Goal: Task Accomplishment & Management: Manage account settings

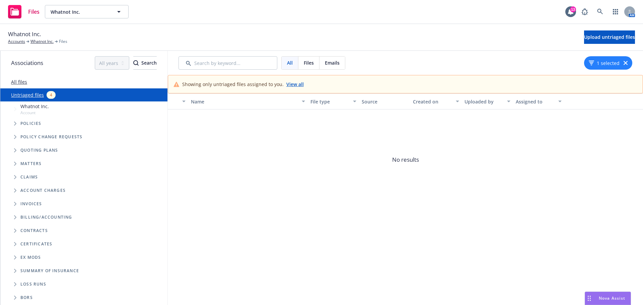
click at [33, 95] on link "Untriaged files" at bounding box center [27, 94] width 33 height 7
click at [29, 95] on link "Untriaged files" at bounding box center [27, 94] width 33 height 7
click at [28, 126] on span "Policies" at bounding box center [30, 124] width 21 height 4
click at [29, 107] on span "Whatnot Inc." at bounding box center [34, 106] width 28 height 7
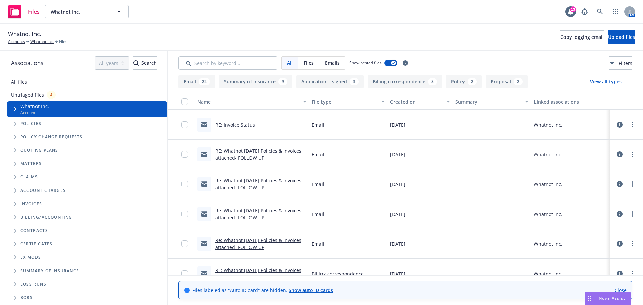
click at [21, 79] on link "All files" at bounding box center [19, 82] width 16 height 6
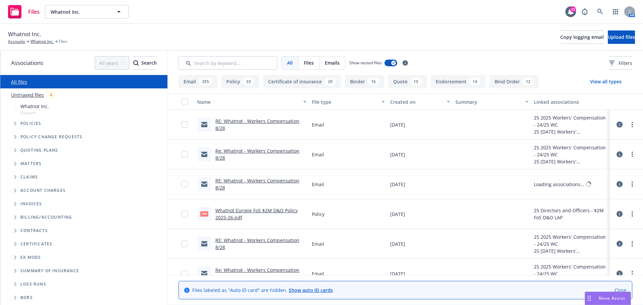
click at [24, 95] on link "Untriaged files" at bounding box center [27, 94] width 33 height 7
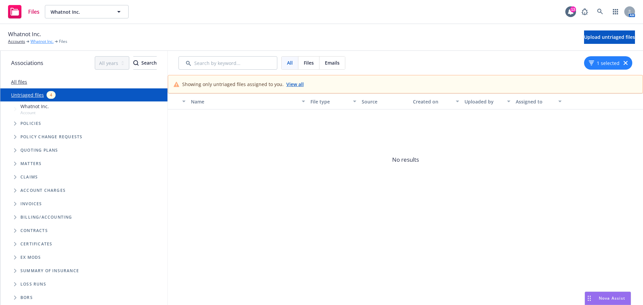
click at [46, 40] on link "Whatnot Inc." at bounding box center [41, 42] width 23 height 6
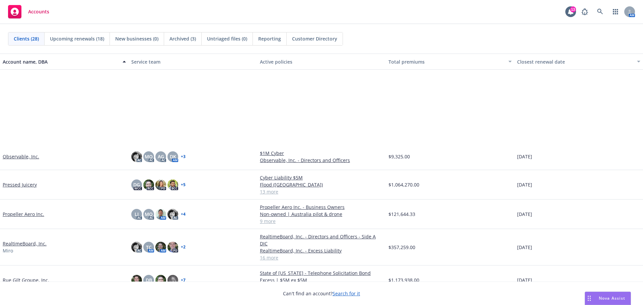
scroll to position [436, 0]
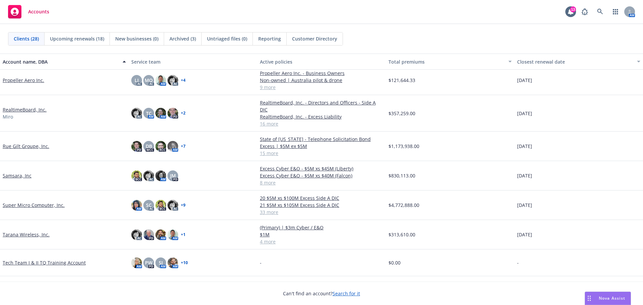
click at [41, 202] on link "Super Micro Computer, Inc." at bounding box center [34, 205] width 62 height 7
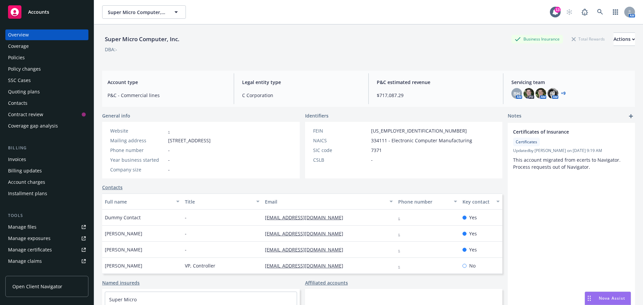
click at [36, 56] on div "Policies" at bounding box center [47, 57] width 78 height 11
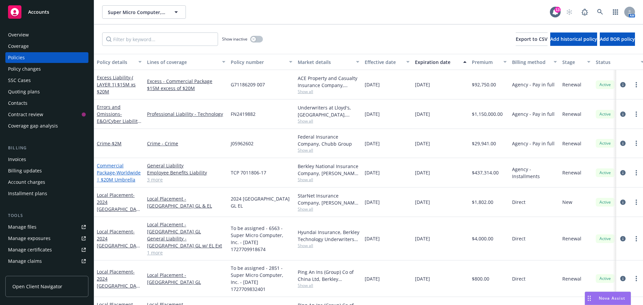
click at [112, 172] on link "Commercial Package - Worldwide | $20M Umbrella" at bounding box center [119, 173] width 44 height 20
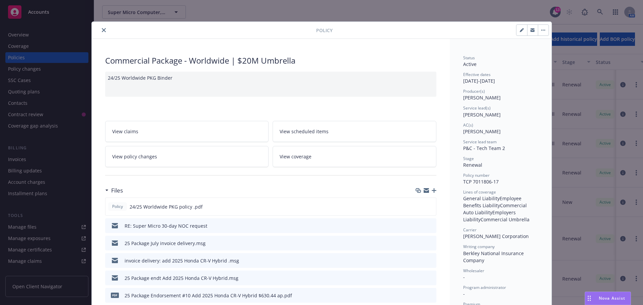
click at [434, 191] on icon "button" at bounding box center [434, 190] width 5 height 5
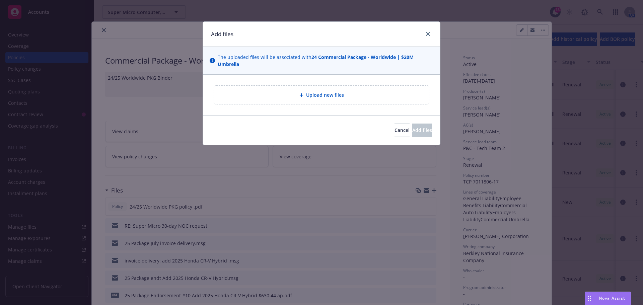
type textarea "x"
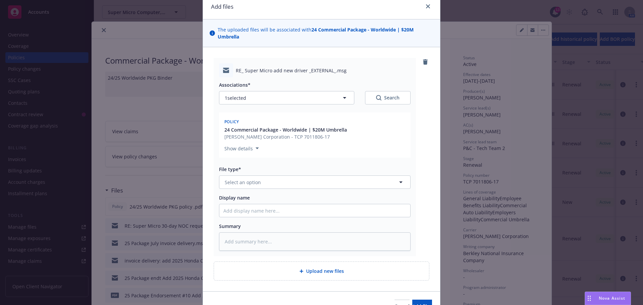
scroll to position [65, 0]
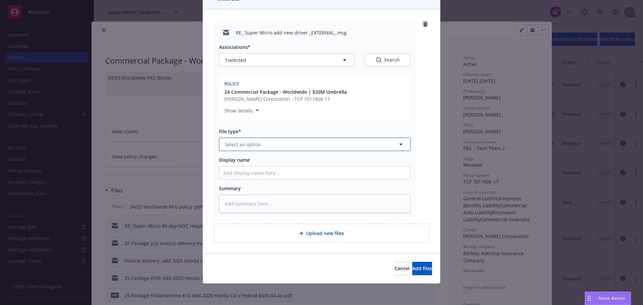
click at [256, 144] on span "Select an option" at bounding box center [243, 144] width 36 height 7
type input "email"
click at [257, 165] on div "Email" at bounding box center [314, 163] width 183 height 10
click at [233, 177] on input "Display name" at bounding box center [314, 173] width 191 height 13
type textarea "x"
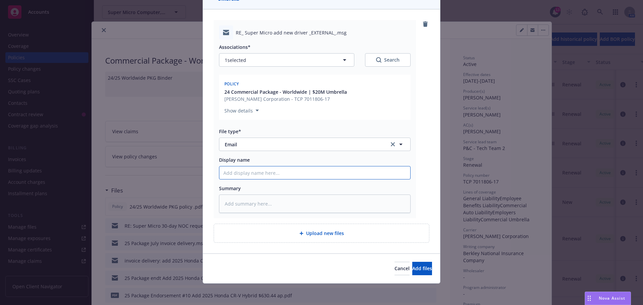
type input "2"
type textarea "x"
type input "25"
type textarea "x"
type input "2"
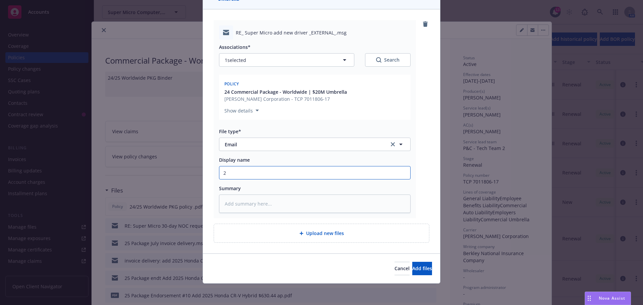
type textarea "x"
type input "23"
type textarea "x"
type input "2"
type textarea "x"
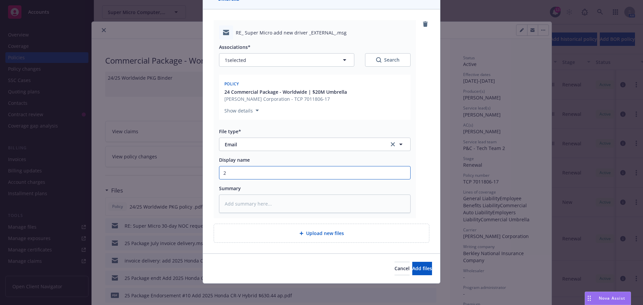
type input "24"
type textarea "x"
type input "24"
type textarea "x"
type input "24 a"
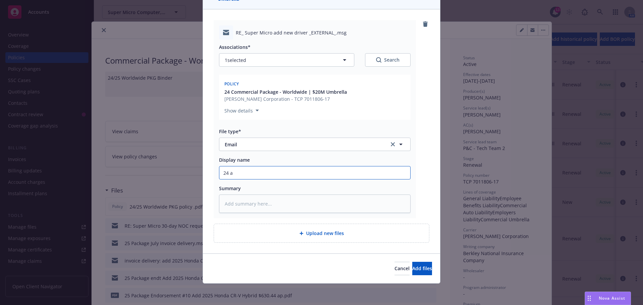
type textarea "x"
type input "24 au"
type textarea "x"
type input "24 aut"
type textarea "x"
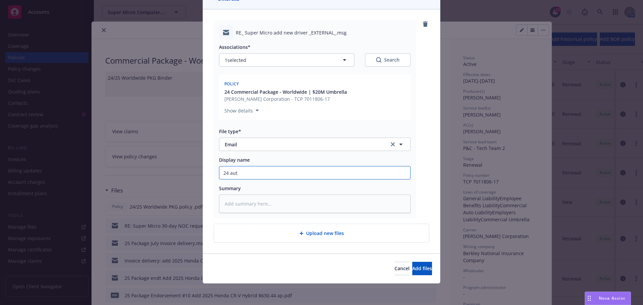
type input "24 auto"
type textarea "x"
type input "24 auto"
type textarea "x"
type input "24 auto n"
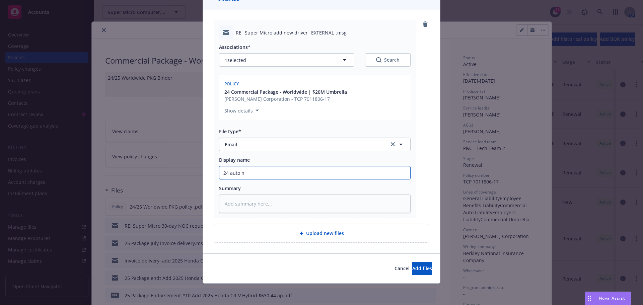
type textarea "x"
type input "24 auto ne"
type textarea "x"
type input "24 auto new"
type textarea "x"
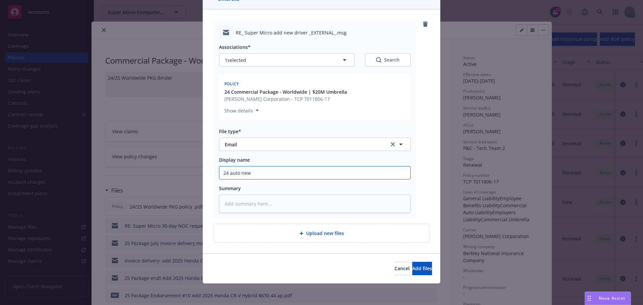
type input "24 auto new"
type textarea "x"
type input "24 auto new d"
type textarea "x"
type input "24 auto new dr"
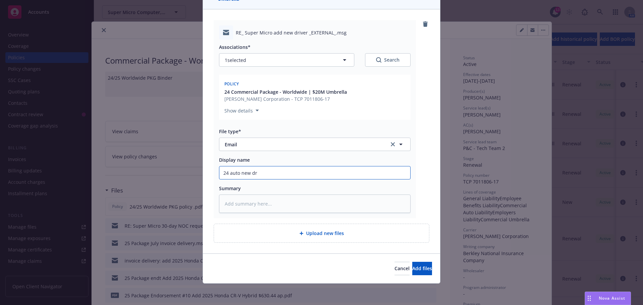
type textarea "x"
type input "24 auto new dri"
type textarea "x"
type input "24 auto new driv"
type textarea "x"
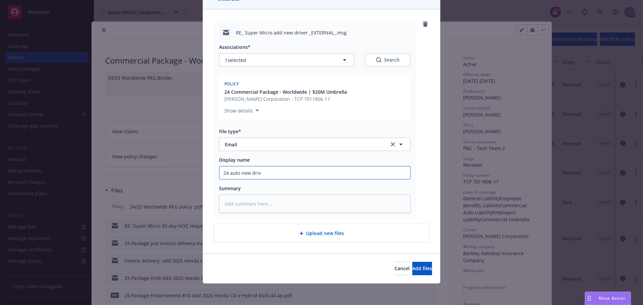
type input "24 auto new drive"
type textarea "x"
type input "24 auto new driver"
type textarea "x"
type input "24 auto new driver"
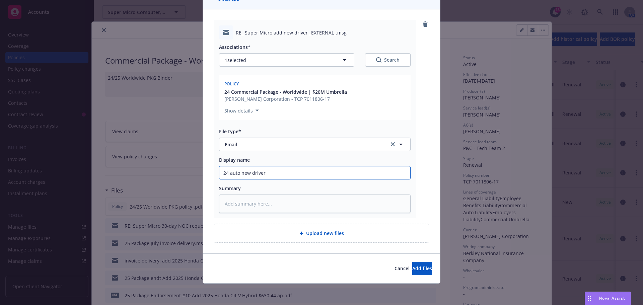
click at [309, 174] on input "24 auto new driver" at bounding box center [314, 173] width 191 height 13
type textarea "x"
type input "24 auto new driver A"
type textarea "x"
type input "24 auto new driver Au"
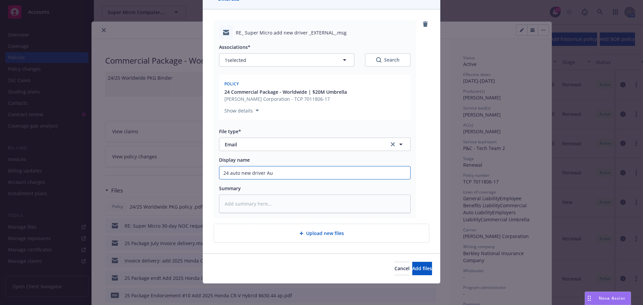
type textarea "x"
type input "24 auto new driver Aun"
type textarea "x"
type input "24 auto new driver Aung"
type textarea "x"
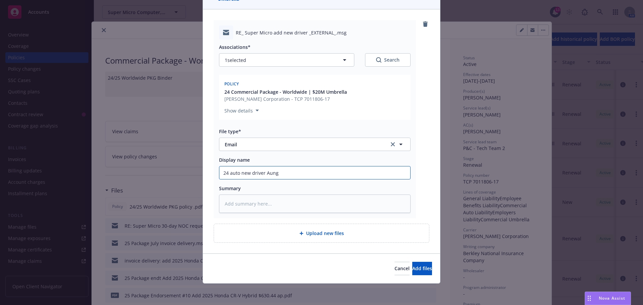
type input "24 auto new driver Aung"
type textarea "x"
type input "24 auto new driver Aung T"
type textarea "x"
type input "24 auto new driver Aung Tu"
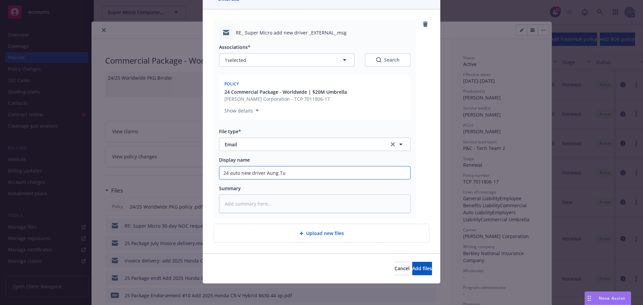
type textarea "x"
type input "24 auto new driver Aung Tun"
type textarea "x"
type input "24 auto new driver Aung Tun"
type textarea "x"
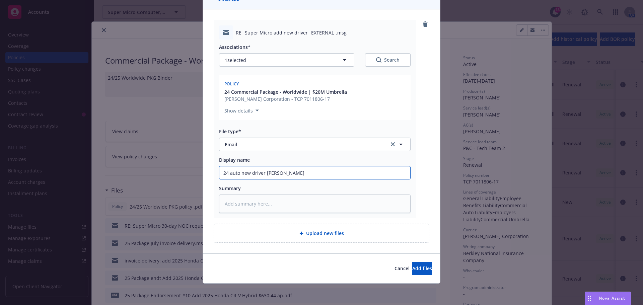
type input "24 auto new driver Aung Tun T"
type textarea "x"
type input "24 auto new driver Aung Tun Tin"
type textarea "x"
type input "24 auto new driver Aung Tun Tinm"
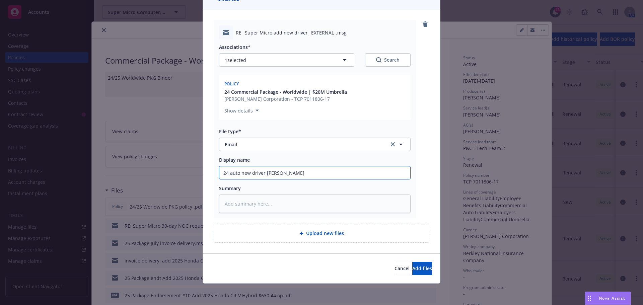
type textarea "x"
type input "24 auto new driver Aung Tun Tin"
type textarea "x"
type input "24 auto new driver Aung Tun Ti"
type textarea "x"
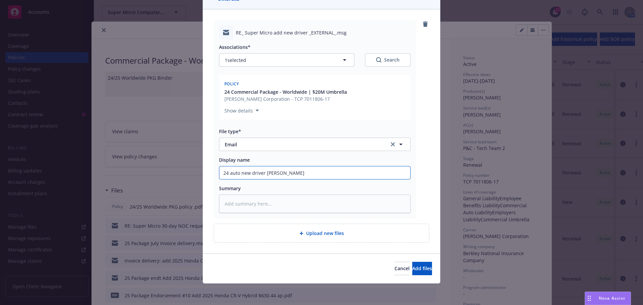
type input "24 auto new driver Aung Tun T"
type textarea "x"
type input "24 auto new driver Aung Tun Tu"
type textarea "x"
type input "24 auto new driver Aung Tun Tun"
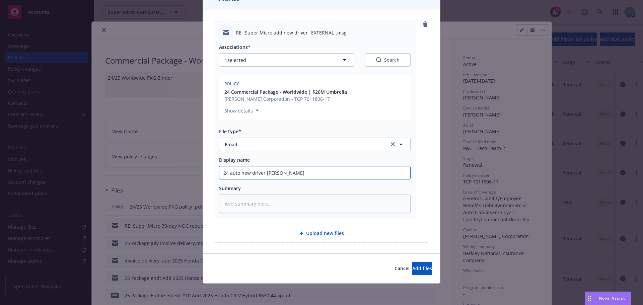
type textarea "x"
type input "24 auto new driver Aung Tun Tun"
type textarea "x"
type input "24 auto new driver Aung Tun Tun a"
type textarea "x"
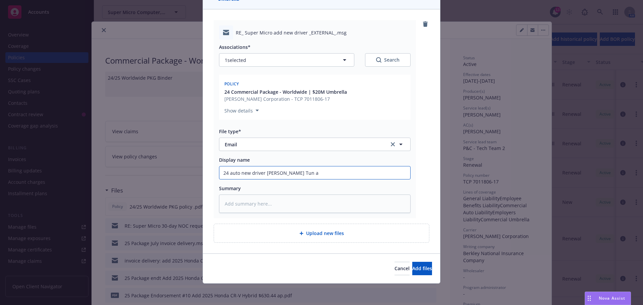
type input "24 auto new driver Aung Tun Tun ad"
type textarea "x"
type input "24 auto new driver Aung Tun Tun add"
type textarea "x"
type input "24 auto new driver Aung Tun Tun adde"
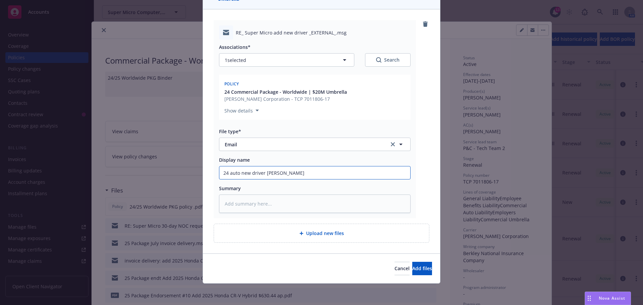
type textarea "x"
type input "24 auto new driver Aung Tun Tun added"
click at [412, 268] on span "Add files" at bounding box center [422, 268] width 20 height 6
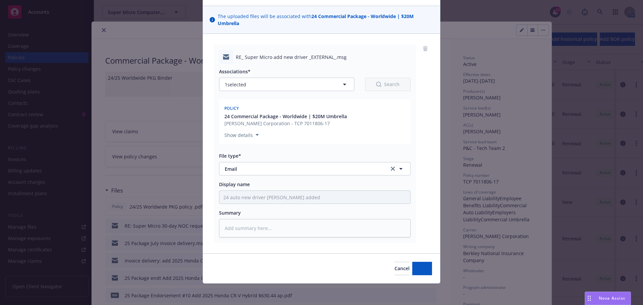
scroll to position [41, 0]
type textarea "x"
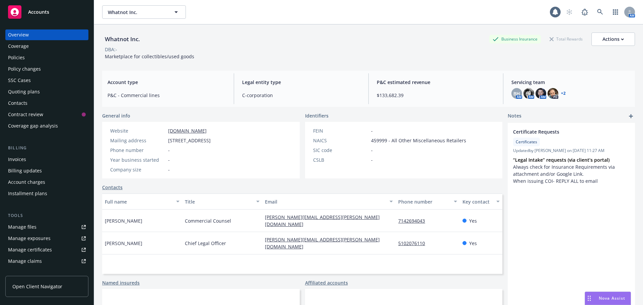
click at [23, 60] on div "Policies" at bounding box center [16, 57] width 17 height 11
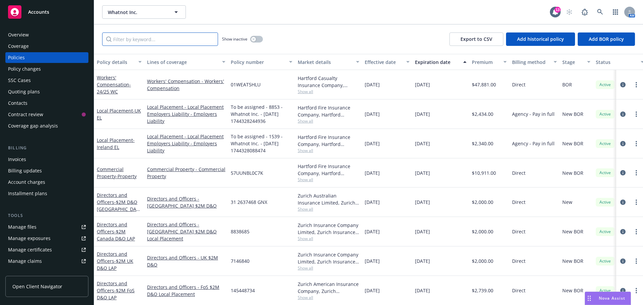
click at [143, 35] on input "Filter by keyword..." at bounding box center [160, 39] width 116 height 13
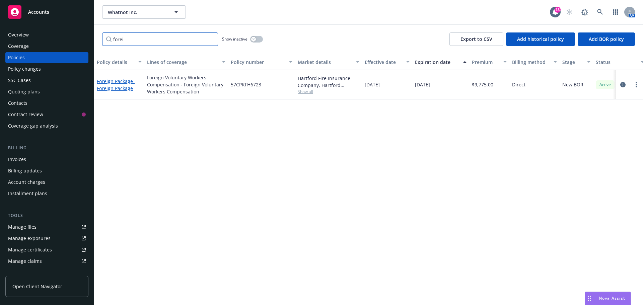
type input "forei"
click at [115, 87] on span "- Foreign Package" at bounding box center [116, 84] width 38 height 13
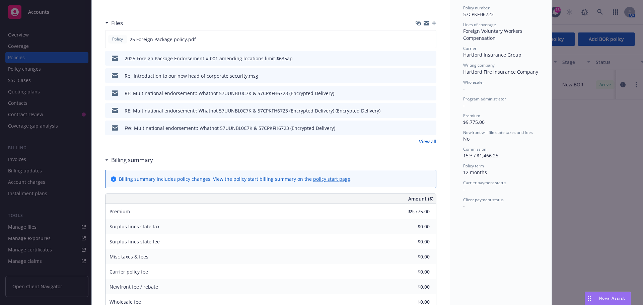
scroll to position [134, 0]
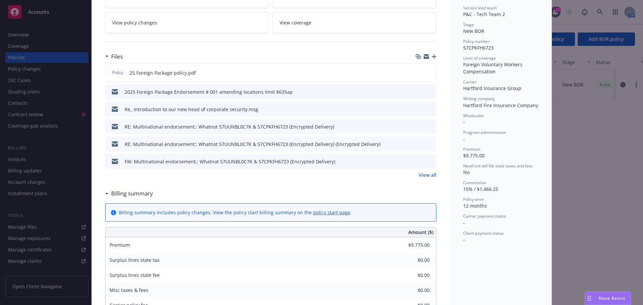
click at [417, 91] on icon "download file" at bounding box center [419, 91] width 4 height 4
click at [293, 96] on div "2025 Foreign Package Endorsement # 001 amending locations limit $635ap" at bounding box center [270, 91] width 331 height 15
click at [416, 89] on icon "download file" at bounding box center [418, 91] width 5 height 5
click at [232, 93] on div "2025 Foreign Package Endorsement # 001 amending locations limit $635ap" at bounding box center [209, 91] width 168 height 7
click at [432, 56] on icon "button" at bounding box center [434, 56] width 5 height 5
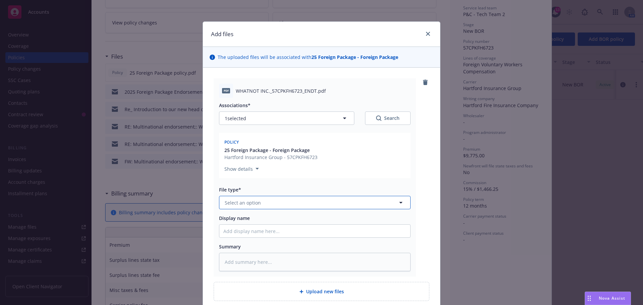
click at [294, 203] on button "Select an option" at bounding box center [315, 202] width 192 height 13
type input "endor"
click at [293, 220] on div "Endorsement" at bounding box center [314, 221] width 183 height 10
click at [264, 228] on input "Display name" at bounding box center [314, 231] width 191 height 13
type textarea "x"
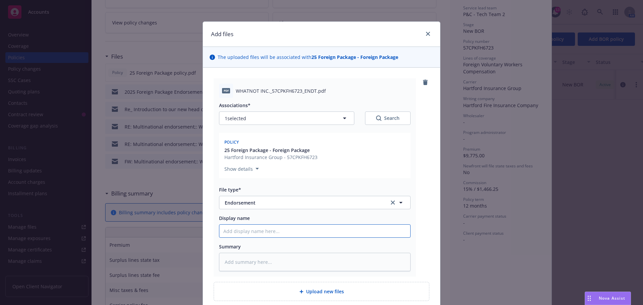
type input "2"
type textarea "x"
type input "20"
type textarea "x"
type input "202"
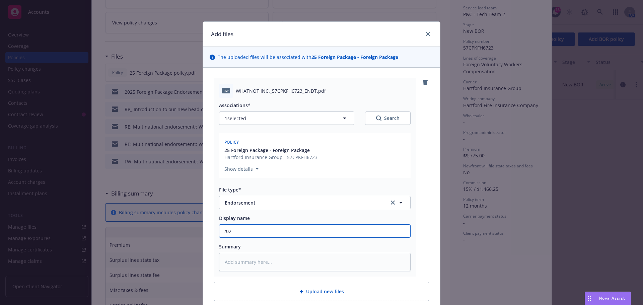
type textarea "x"
type input "2025"
type textarea "x"
type input "2025"
type textarea "x"
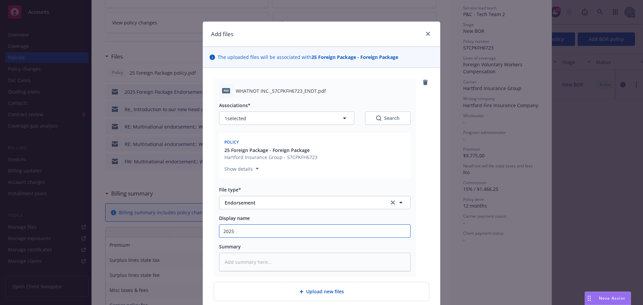
type input "2025 F"
type textarea "x"
type input "2025 Fp"
type textarea "x"
type input "2025 Fpr"
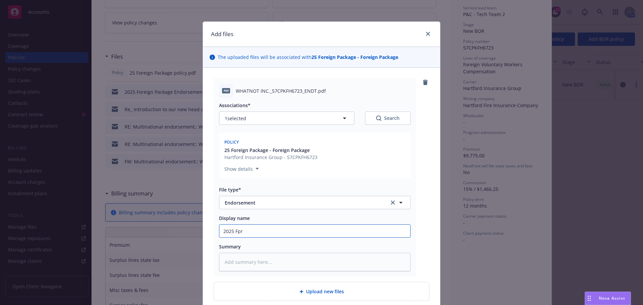
type textarea "x"
type input "2025 Fpre"
type textarea "x"
type input "2025 Fpr"
type textarea "x"
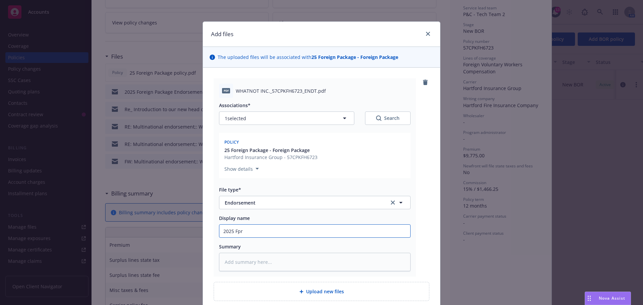
type input "2025 Fp"
type textarea "x"
type input "2025 F"
type textarea "x"
type input "2025 Fo"
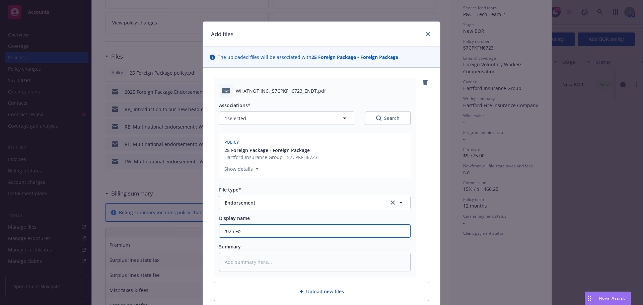
type textarea "x"
type input "2025 For"
type textarea "x"
type input "2025 Fore"
type textarea "x"
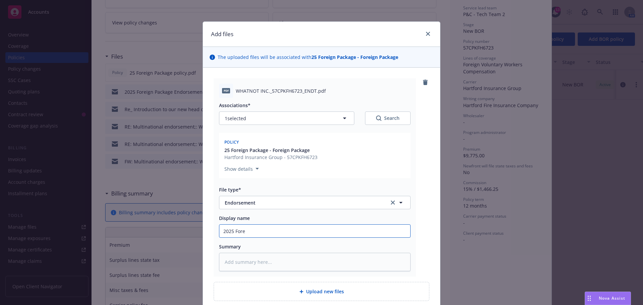
type input "2025 Forei"
type textarea "x"
type input "2025 Foreign"
type textarea "x"
type input "2025 Foreign"
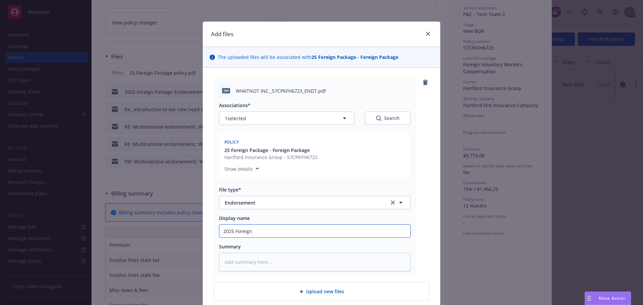
type textarea "x"
type input "2025 Foreign E"
type textarea "x"
type input "2025 Foreign En"
type textarea "x"
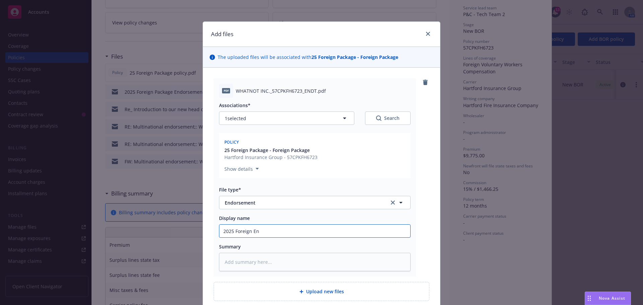
type input "2025 Foreign End"
type textarea "x"
type input "2025 Foreign Endo"
type textarea "x"
type input "2025 Foreign Endor"
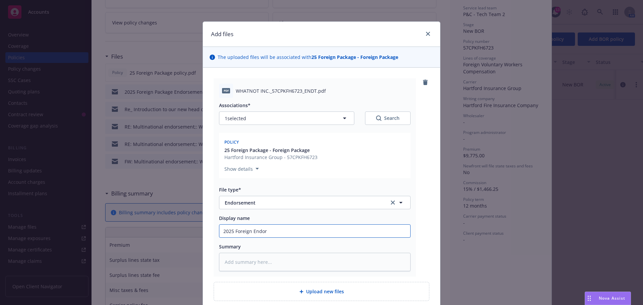
type textarea "x"
type input "2025 Foreign Endors"
type textarea "x"
type input "2025 Foreign Endorse"
type textarea "x"
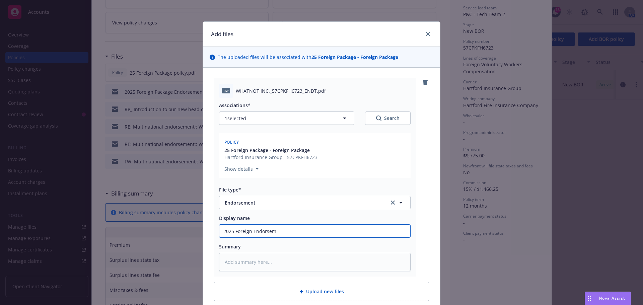
type input "2025 Foreign Endorseme"
type textarea "x"
type input "2025 Foreign Endorsemen"
type textarea "x"
type input "2025 Foreign Endorsement"
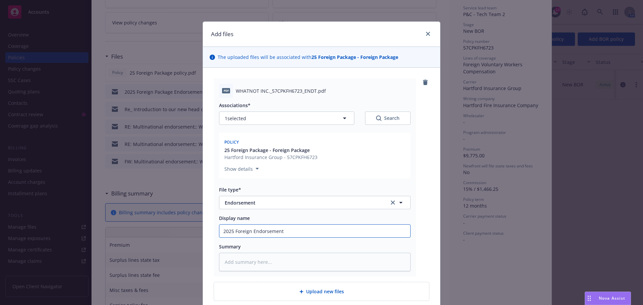
type textarea "x"
type input "2025 Foreign Endorsement#"
type textarea "x"
type input "2025 Foreign Endorsement#1"
type textarea "x"
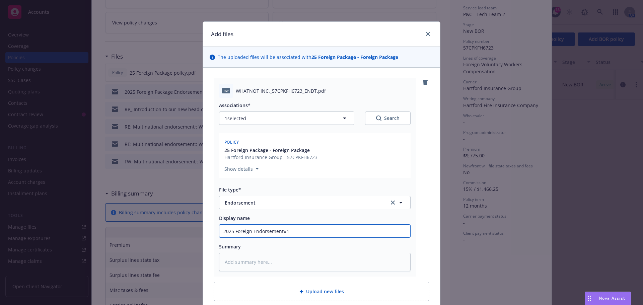
type input "2025 Foreign Endorsement#1"
type textarea "x"
type input "2025 Foreign Endorsement#1 $"
type textarea "x"
type input "2025 Foreign Endorsement#1 $6"
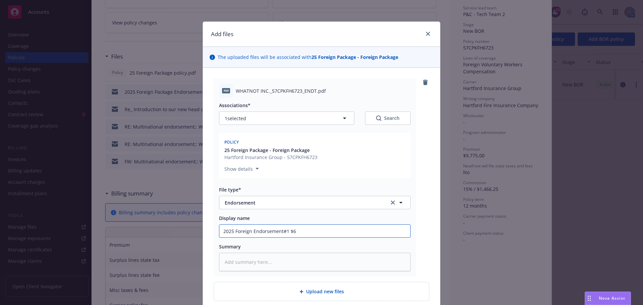
type textarea "x"
type input "2025 Foreign Endorsement#1 $63"
type textarea "x"
type input "2025 Foreign Endorsement#1 $635"
type textarea "x"
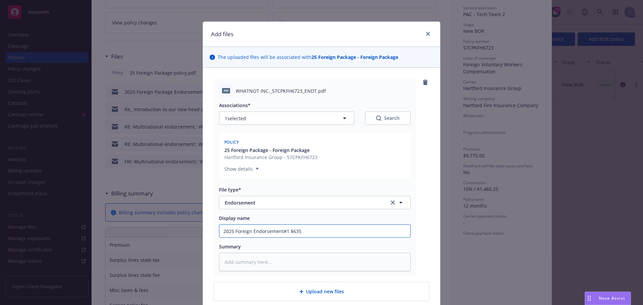
type input "2025 Foreign Endorsement#1 $635a"
type textarea "x"
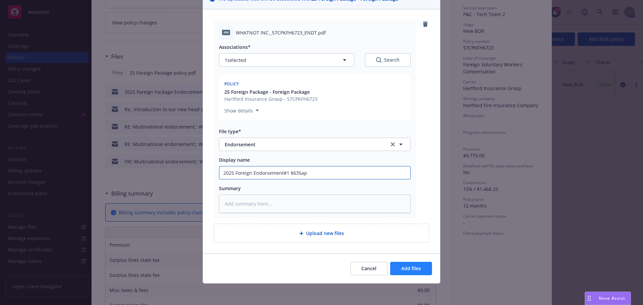
type input "2025 Foreign Endorsement#1 $635ap"
click at [416, 267] on span "Add files" at bounding box center [411, 268] width 20 height 6
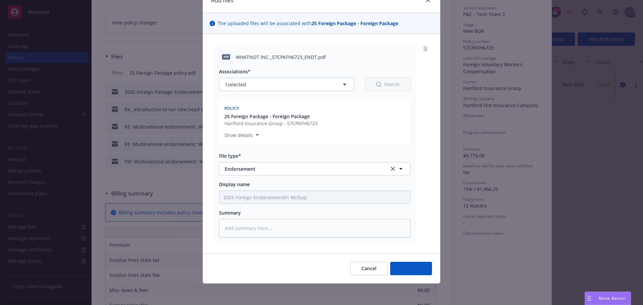
scroll to position [34, 0]
type textarea "x"
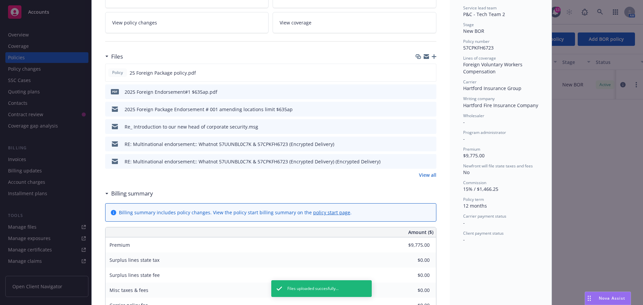
click at [37, 229] on div "Policy Foreign Package - Foreign Package Add internal notes here... View claims…" at bounding box center [321, 152] width 643 height 305
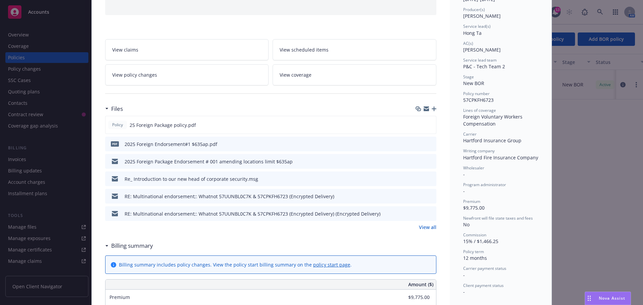
scroll to position [0, 0]
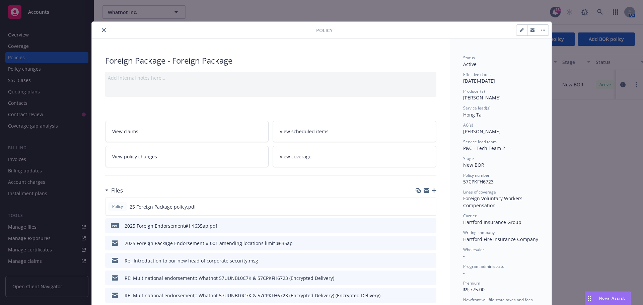
click at [102, 29] on icon "close" at bounding box center [104, 30] width 4 height 4
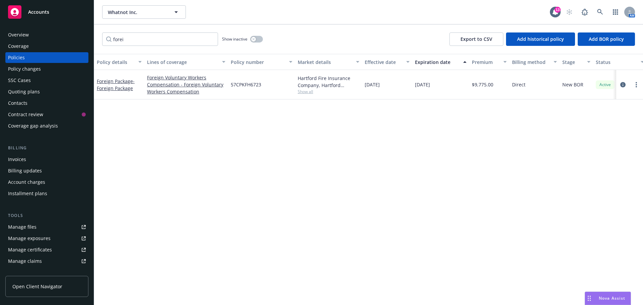
click at [41, 230] on link "Manage files" at bounding box center [46, 227] width 83 height 11
